Goal: Task Accomplishment & Management: Use online tool/utility

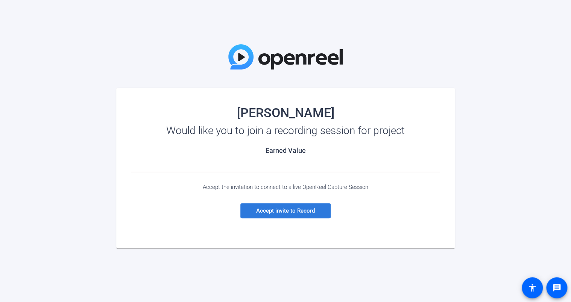
click at [282, 212] on span "Accept invite to Record" at bounding box center [285, 211] width 59 height 7
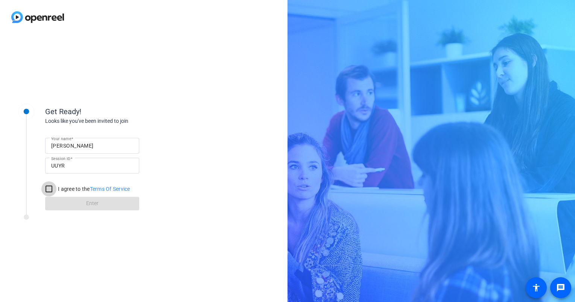
click at [51, 189] on input "I agree to the Terms Of Service" at bounding box center [48, 189] width 15 height 15
checkbox input "true"
click at [86, 204] on span "Enter" at bounding box center [92, 204] width 12 height 8
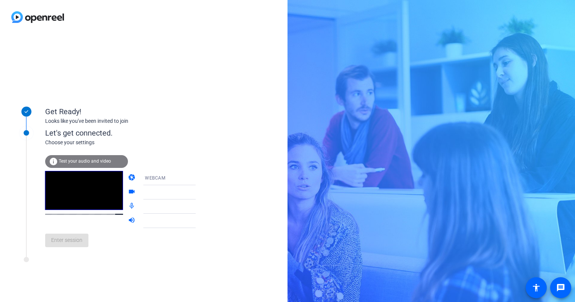
click at [75, 162] on span "Test your audio and video" at bounding box center [85, 161] width 52 height 5
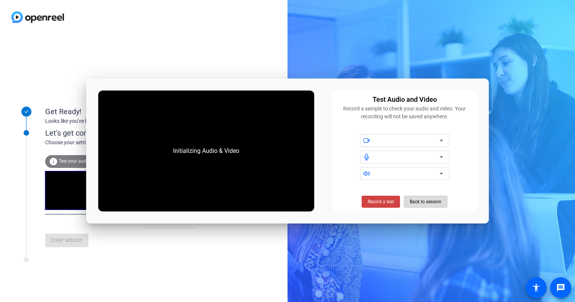
click at [421, 206] on span "Back to session" at bounding box center [426, 202] width 32 height 14
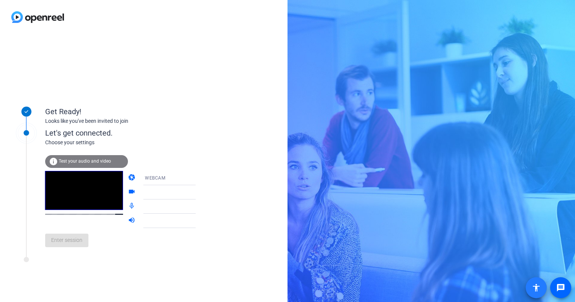
click at [537, 292] on mat-icon "accessibility" at bounding box center [535, 288] width 9 height 9
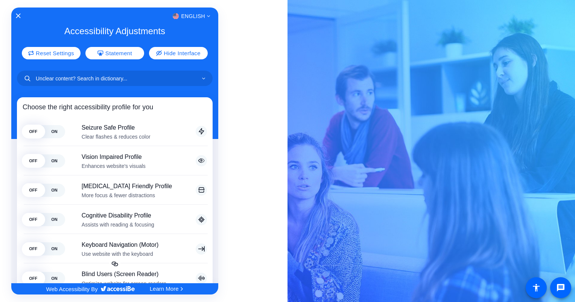
click at [250, 157] on div at bounding box center [287, 151] width 575 height 302
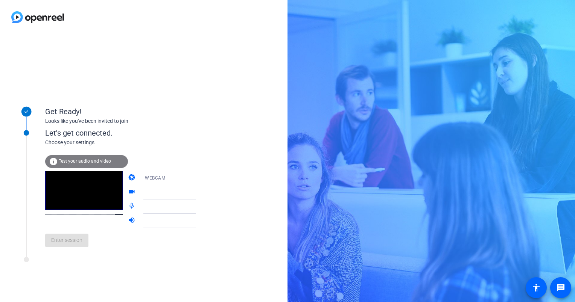
click at [199, 191] on icon at bounding box center [203, 192] width 9 height 9
click at [199, 179] on icon at bounding box center [203, 178] width 9 height 9
click at [161, 207] on mat-option "DESKTOP" at bounding box center [163, 207] width 64 height 15
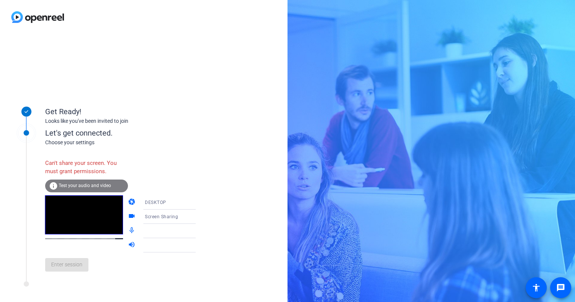
click at [199, 216] on icon at bounding box center [203, 216] width 9 height 9
drag, startPoint x: 220, startPoint y: 220, endPoint x: 200, endPoint y: 232, distance: 23.3
click at [200, 232] on div at bounding box center [287, 151] width 575 height 302
click at [200, 232] on div "Get Ready! Looks like you've been invited to join Let's get connected. Choose y…" at bounding box center [143, 168] width 287 height 268
click at [199, 230] on icon at bounding box center [203, 231] width 9 height 9
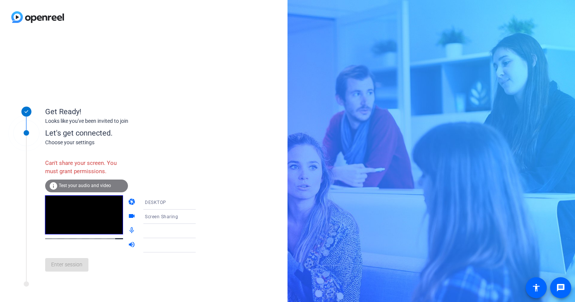
click at [199, 230] on icon at bounding box center [203, 231] width 9 height 9
click at [201, 246] on icon at bounding box center [203, 246] width 4 height 2
click at [201, 202] on icon at bounding box center [203, 203] width 4 height 2
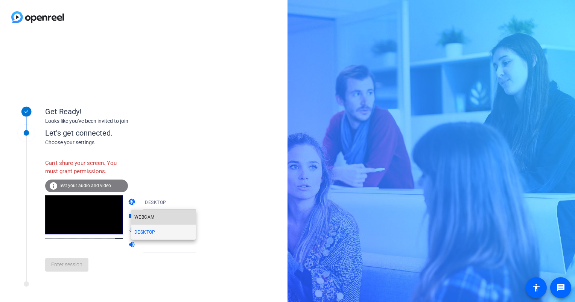
click at [181, 221] on mat-option "WEBCAM" at bounding box center [163, 217] width 64 height 15
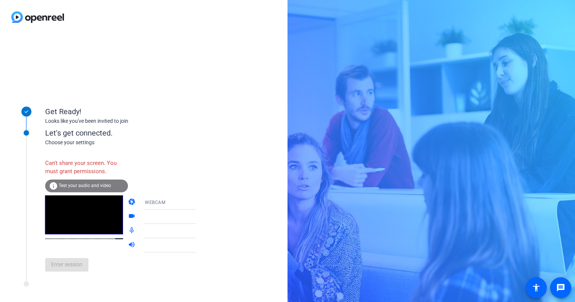
click at [199, 217] on icon at bounding box center [203, 216] width 9 height 9
click at [199, 215] on icon at bounding box center [203, 216] width 9 height 9
click at [199, 199] on icon at bounding box center [203, 202] width 9 height 9
click at [188, 128] on div at bounding box center [287, 151] width 575 height 302
click at [201, 231] on icon at bounding box center [203, 232] width 4 height 2
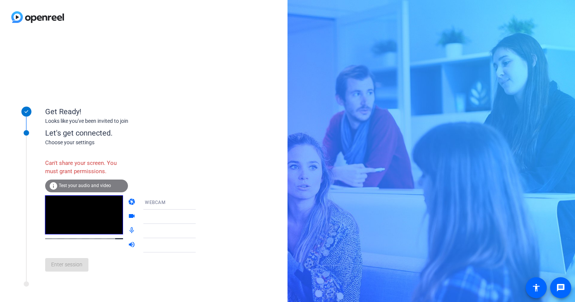
click at [82, 190] on div "info Test your audio and video" at bounding box center [86, 186] width 83 height 13
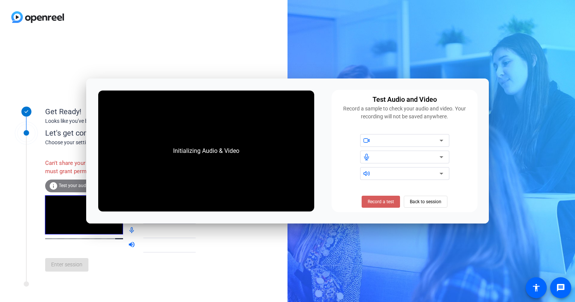
click at [377, 200] on span "Record a test" at bounding box center [380, 202] width 26 height 7
click at [396, 214] on div "Initializing Audio & Video Test Audio and Video Record a sample to check your a…" at bounding box center [287, 152] width 402 height 146
click at [370, 200] on span "Stop Testing (6s)" at bounding box center [381, 202] width 34 height 7
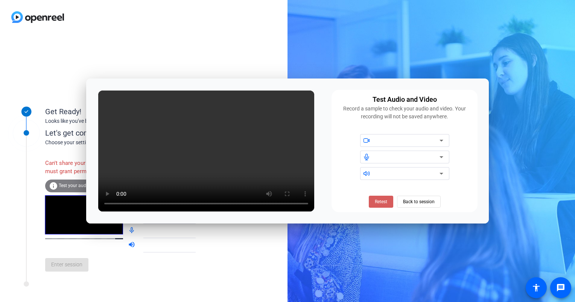
click at [377, 202] on span "Retest" at bounding box center [381, 202] width 12 height 7
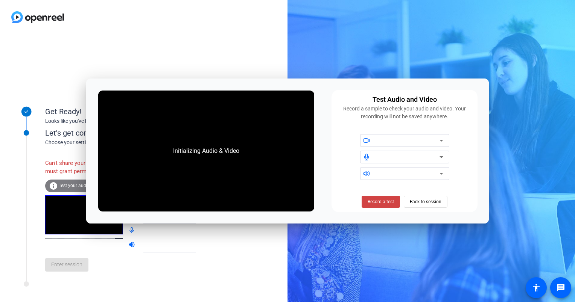
click at [253, 235] on div "Get Ready! Looks like you've been invited to join Let's get connected. Choose y…" at bounding box center [143, 168] width 287 height 268
